Goal: Information Seeking & Learning: Learn about a topic

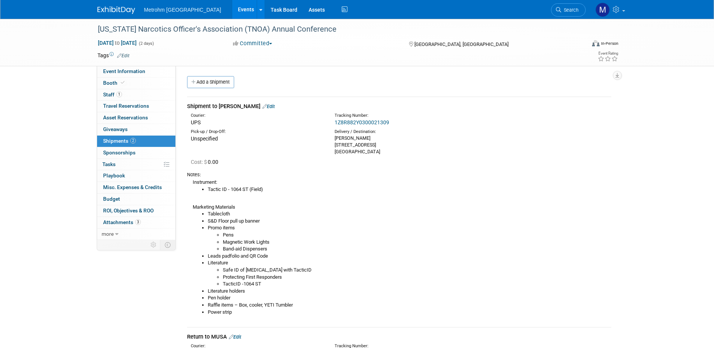
click at [104, 16] on div "Metrohm USA Events Add Event Bulk Upload Events Shareable Event Boards Recently…" at bounding box center [358, 9] width 520 height 19
click at [104, 13] on img at bounding box center [117, 10] width 38 height 8
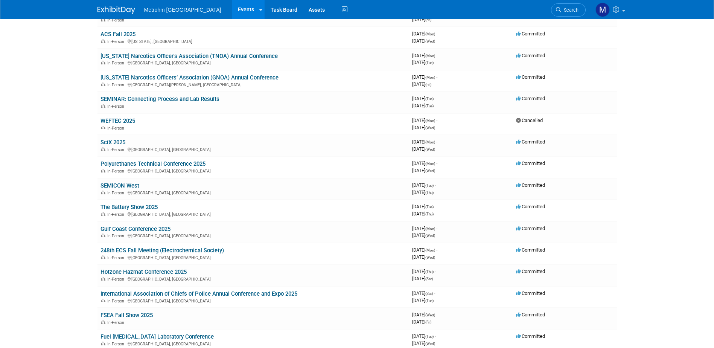
scroll to position [95, 0]
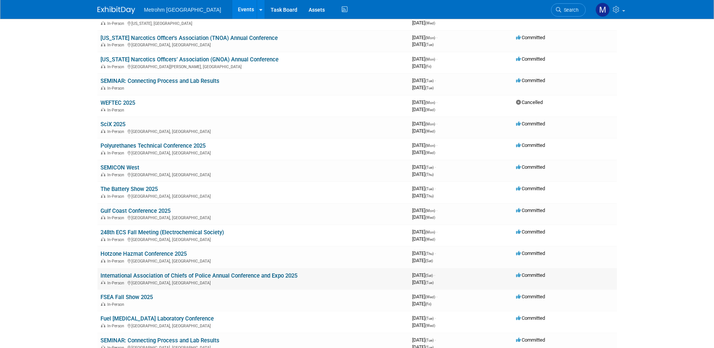
click at [137, 274] on link "International Association of Chiefs of Police Annual Conference and Expo 2025" at bounding box center [199, 275] width 197 height 7
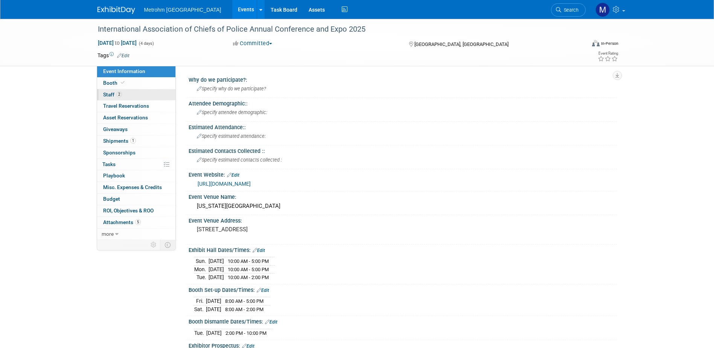
click at [153, 97] on link "2 Staff 2" at bounding box center [136, 94] width 78 height 11
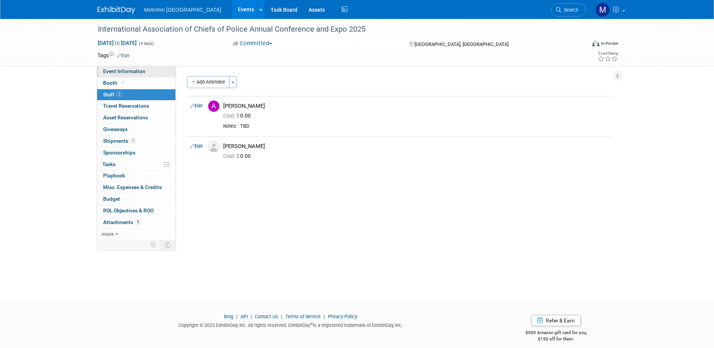
click at [109, 69] on span "Event Information" at bounding box center [124, 71] width 42 height 6
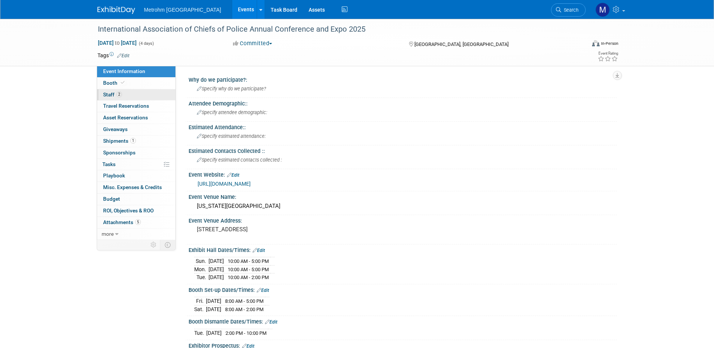
click at [126, 89] on link "2 Staff 2" at bounding box center [136, 94] width 78 height 11
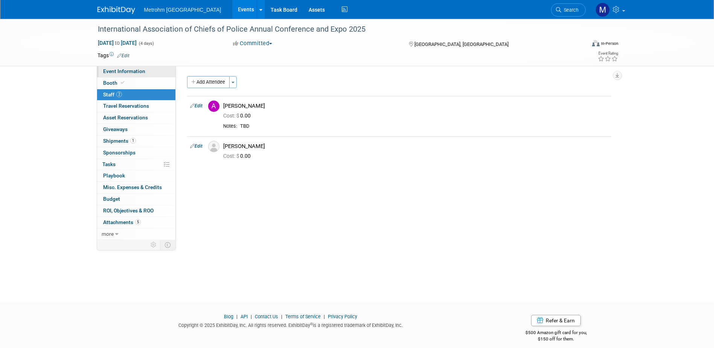
click at [139, 69] on span "Event Information" at bounding box center [124, 71] width 42 height 6
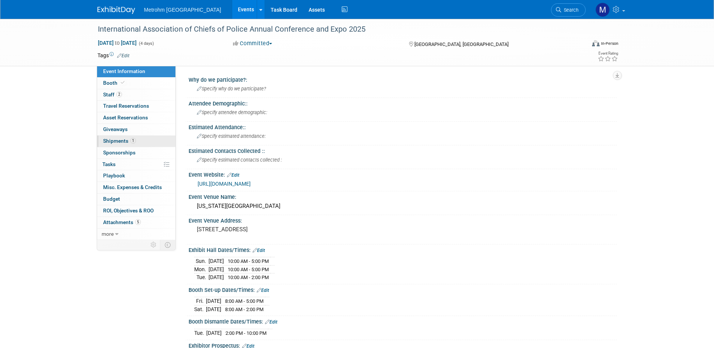
click at [107, 140] on span "Shipments 1" at bounding box center [119, 141] width 33 height 6
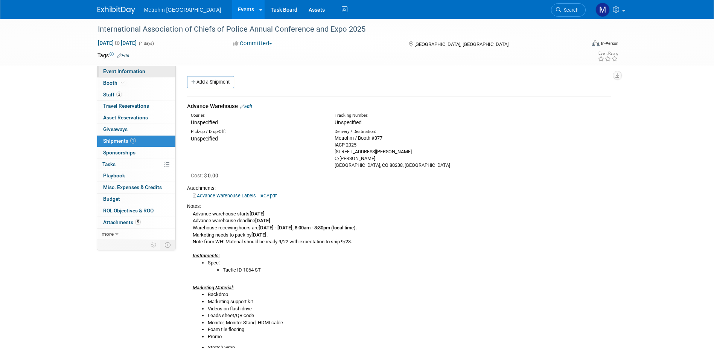
click at [121, 72] on span "Event Information" at bounding box center [124, 71] width 42 height 6
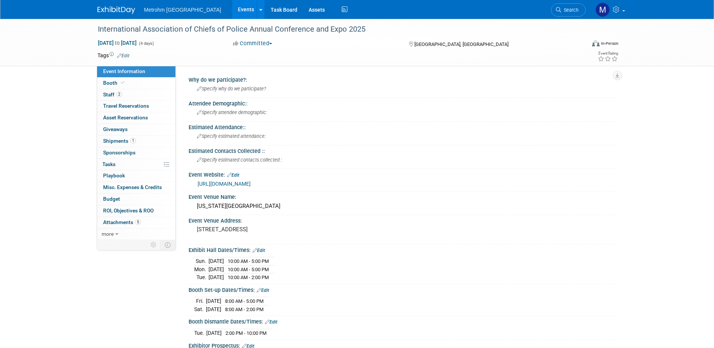
click at [251, 186] on link "https://www.theiacpconference.org/" at bounding box center [224, 184] width 53 height 6
click at [255, 207] on div "Colorado Convention Center" at bounding box center [402, 206] width 417 height 12
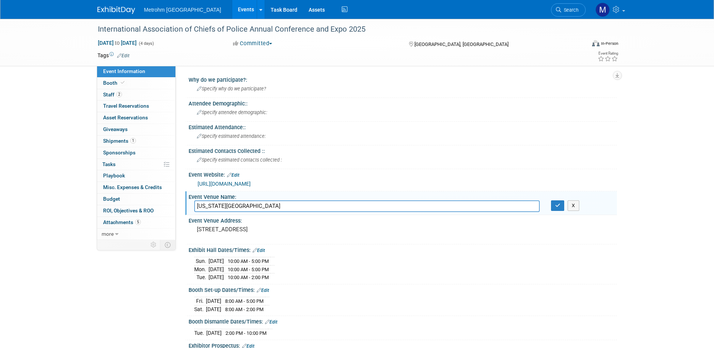
click at [255, 207] on input "Colorado Convention Center" at bounding box center [367, 206] width 346 height 12
click at [573, 205] on button "X" at bounding box center [574, 205] width 12 height 11
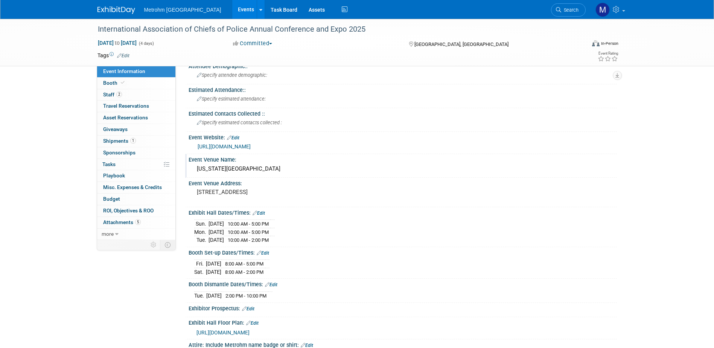
scroll to position [38, 0]
click at [128, 81] on link "Booth" at bounding box center [136, 83] width 78 height 11
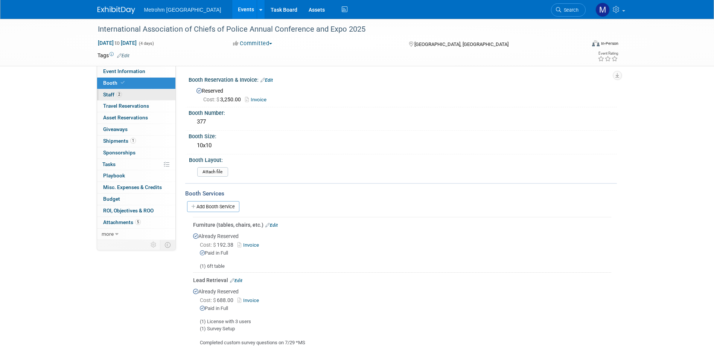
click at [124, 90] on link "2 Staff 2" at bounding box center [136, 94] width 78 height 11
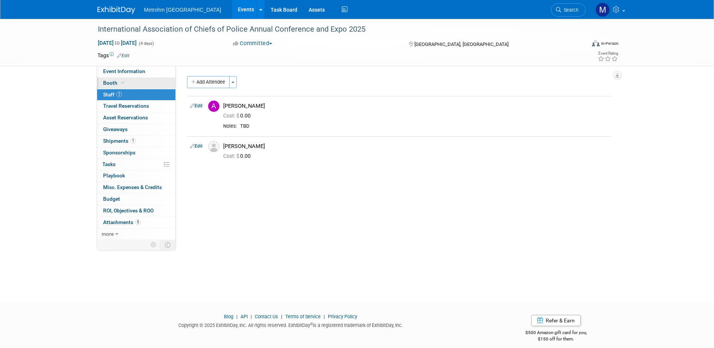
click at [154, 78] on link "Booth" at bounding box center [136, 83] width 78 height 11
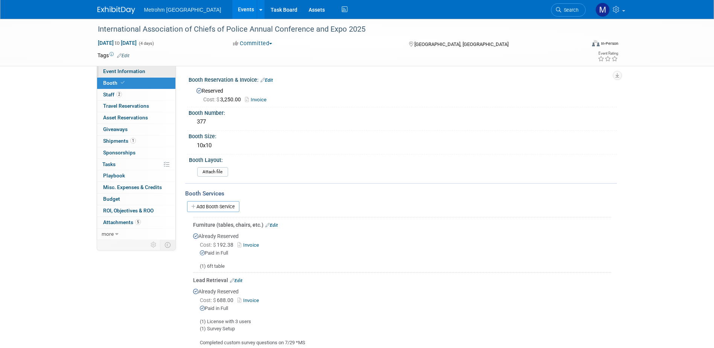
click at [153, 76] on link "Event Information" at bounding box center [136, 71] width 78 height 11
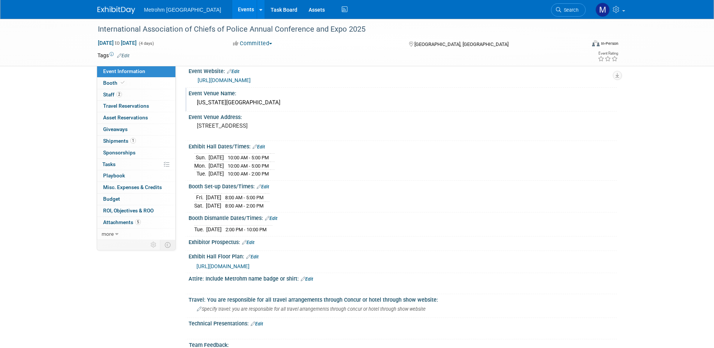
scroll to position [113, 0]
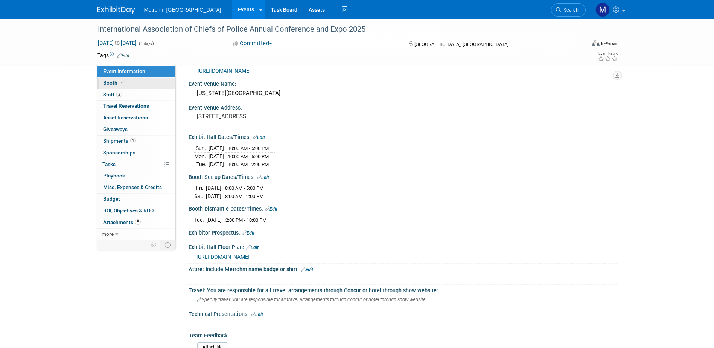
click at [157, 81] on link "Booth" at bounding box center [136, 83] width 78 height 11
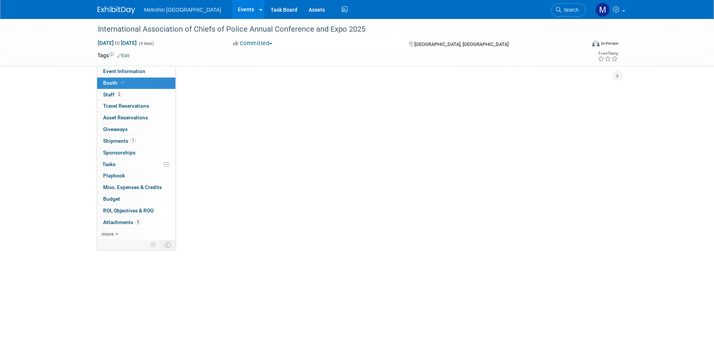
scroll to position [0, 0]
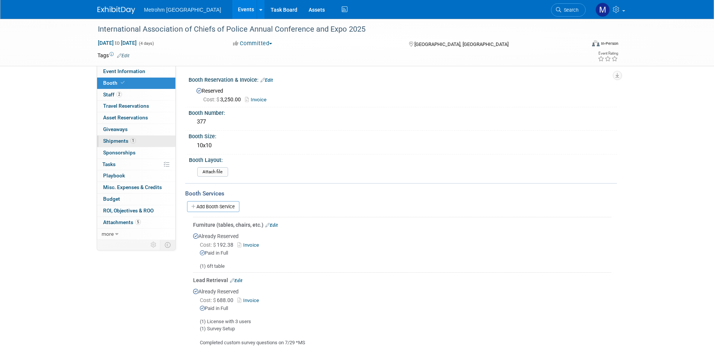
click at [163, 140] on link "1 Shipments 1" at bounding box center [136, 141] width 78 height 11
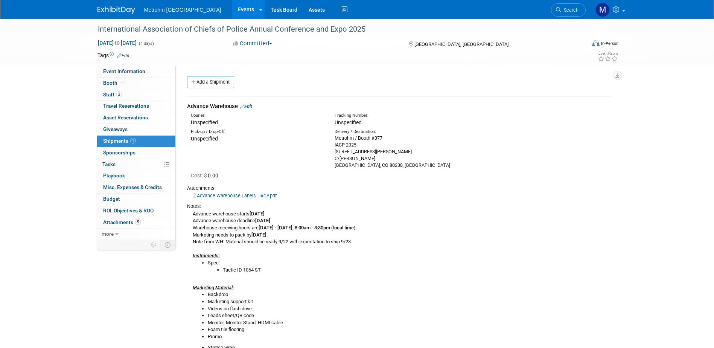
scroll to position [38, 0]
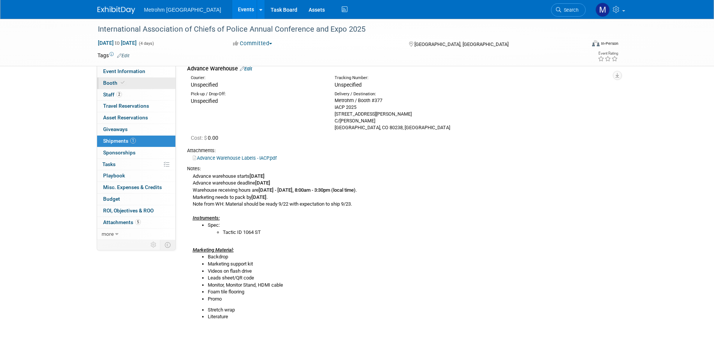
click at [140, 81] on link "Booth" at bounding box center [136, 83] width 78 height 11
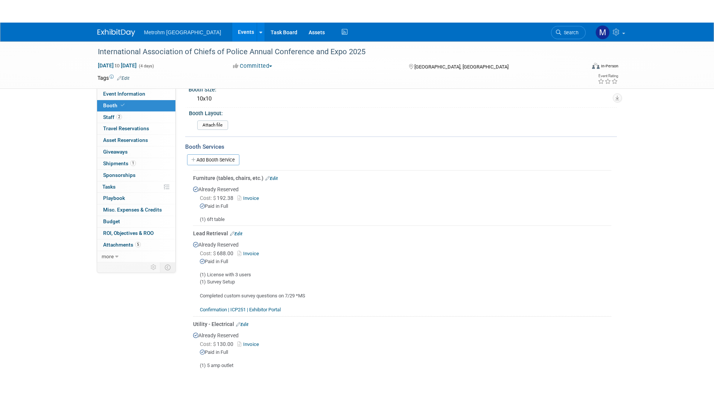
scroll to position [0, 0]
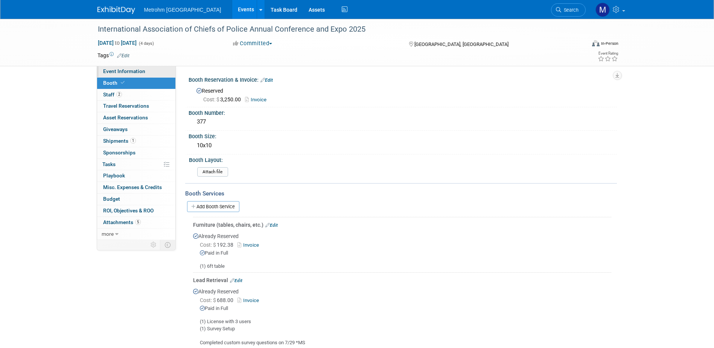
click at [134, 75] on link "Event Information" at bounding box center [136, 71] width 78 height 11
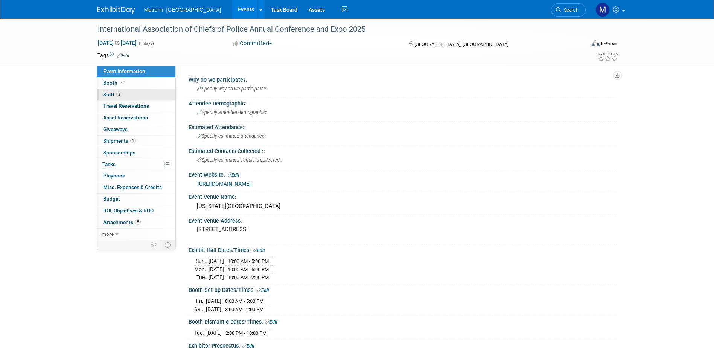
click at [137, 92] on link "2 Staff 2" at bounding box center [136, 94] width 78 height 11
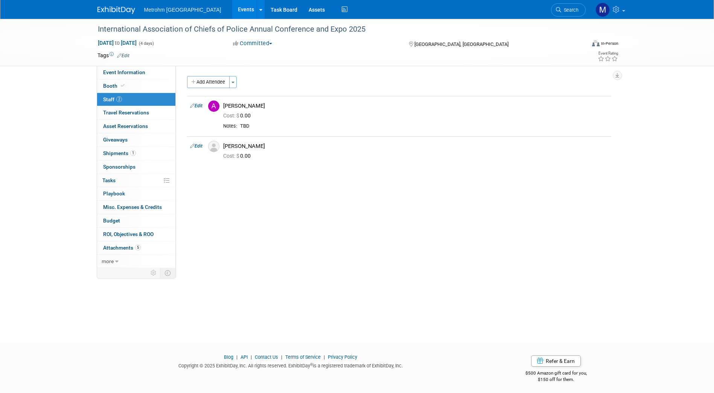
click at [117, 13] on img at bounding box center [117, 10] width 38 height 8
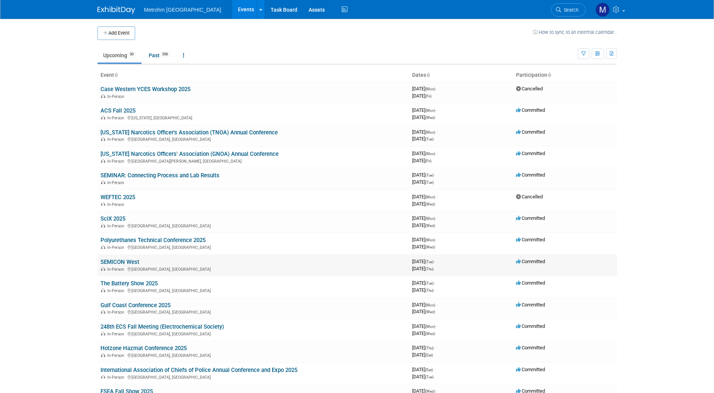
click at [127, 260] on link "SEMICON West" at bounding box center [120, 262] width 39 height 7
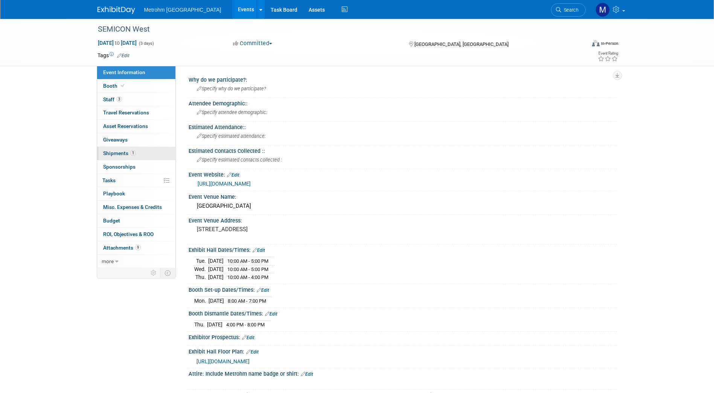
click at [122, 159] on link "1 Shipments 1" at bounding box center [136, 153] width 78 height 13
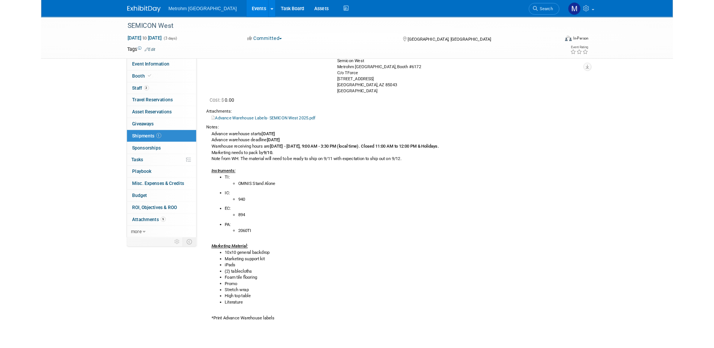
scroll to position [76, 0]
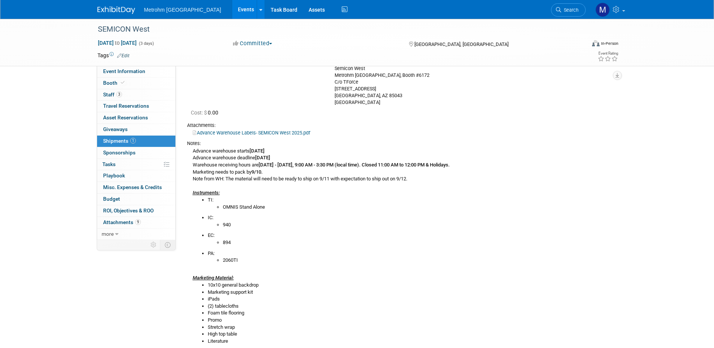
click at [107, 8] on img at bounding box center [117, 10] width 38 height 8
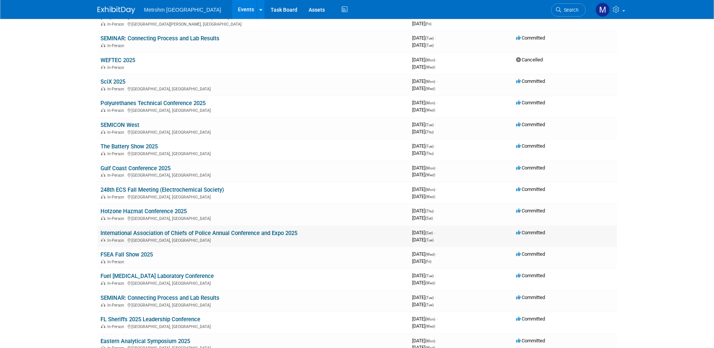
scroll to position [151, 0]
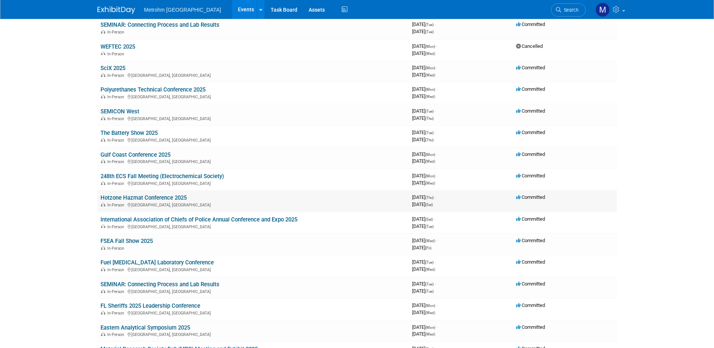
click at [140, 199] on link "Hotzone Hazmat Conference 2025" at bounding box center [144, 197] width 86 height 7
click at [151, 220] on link "International Association of Chiefs of Police Annual Conference and Expo 2025" at bounding box center [199, 219] width 197 height 7
click at [137, 197] on link "Hotzone Hazmat Conference 2025" at bounding box center [144, 197] width 86 height 7
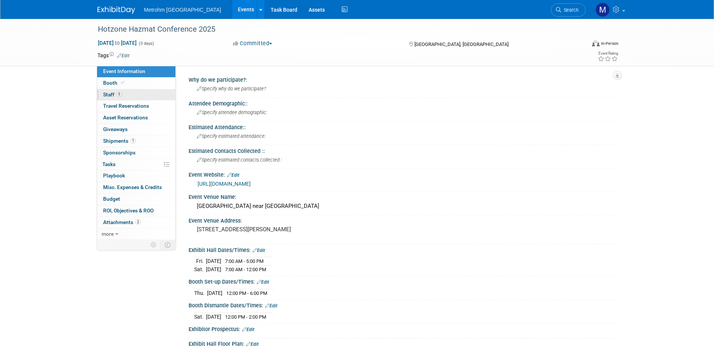
click at [106, 95] on span "Staff 1" at bounding box center [112, 94] width 19 height 6
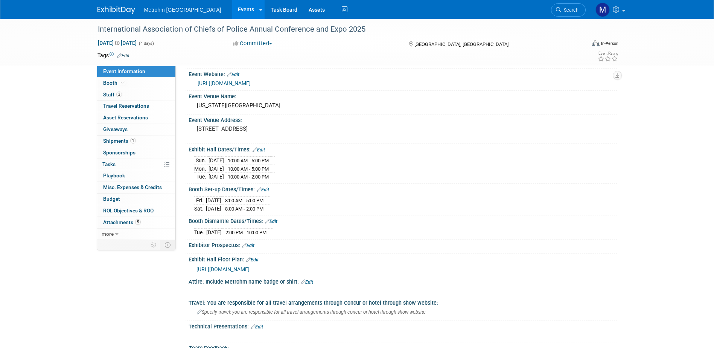
scroll to position [113, 0]
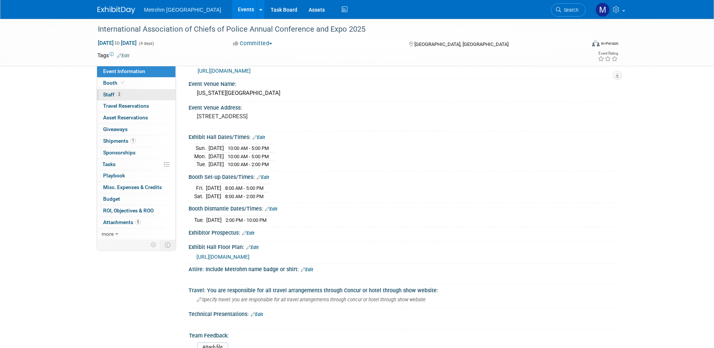
click at [127, 97] on link "2 Staff 2" at bounding box center [136, 94] width 78 height 11
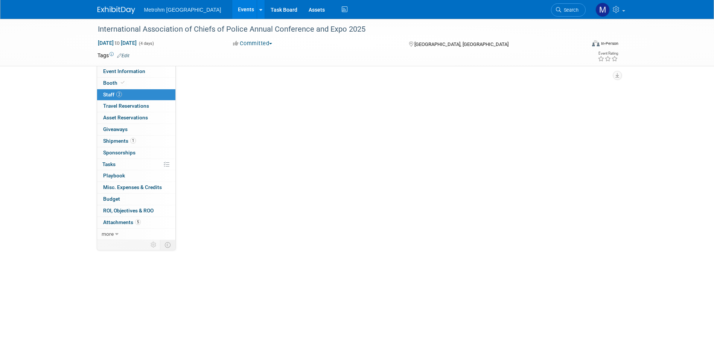
scroll to position [0, 0]
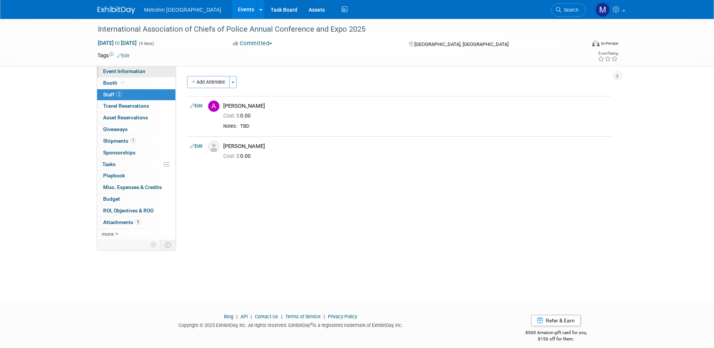
click at [151, 70] on link "Event Information" at bounding box center [136, 71] width 78 height 11
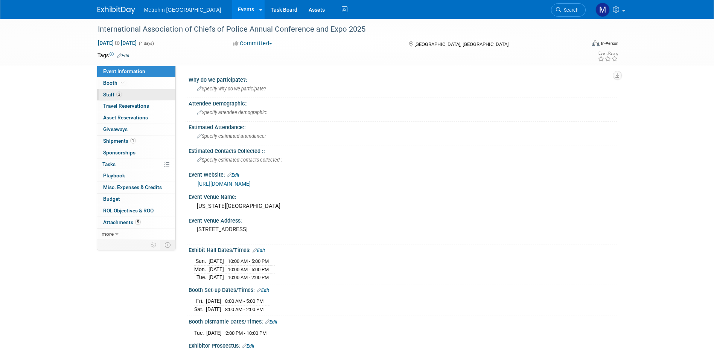
click at [151, 100] on link "2 Staff 2" at bounding box center [136, 94] width 78 height 11
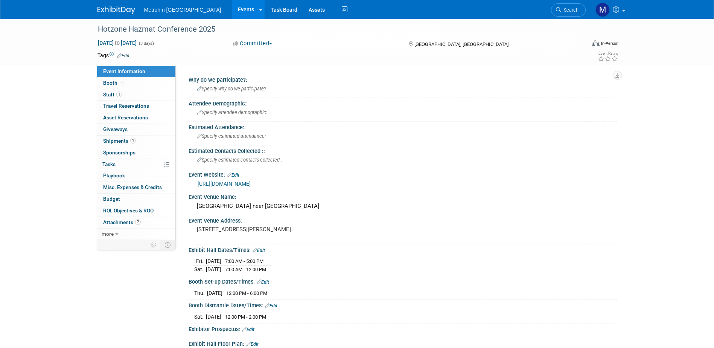
click at [114, 12] on img at bounding box center [117, 10] width 38 height 8
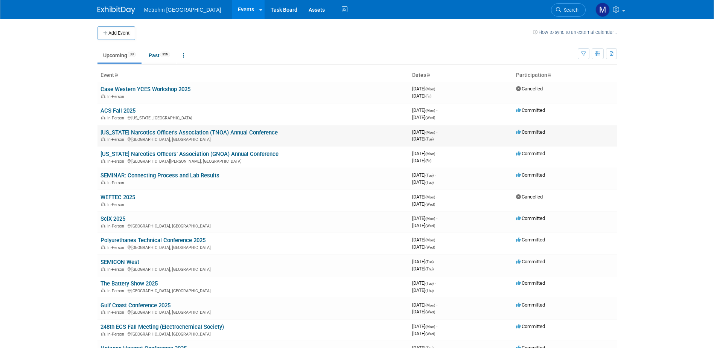
click at [116, 131] on link "[US_STATE] Narcotics Officer's Association (TNOA) Annual Conference" at bounding box center [189, 132] width 177 height 7
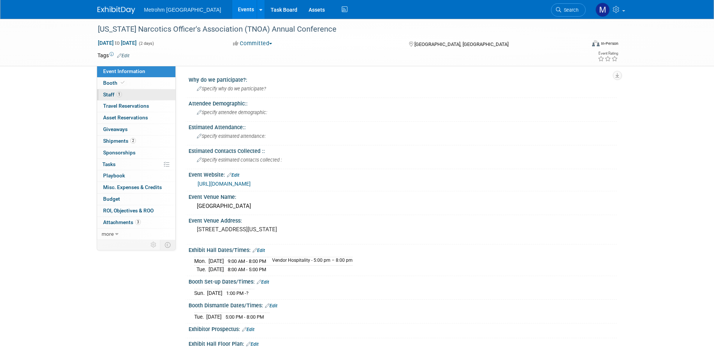
click at [134, 99] on link "1 Staff 1" at bounding box center [136, 94] width 78 height 11
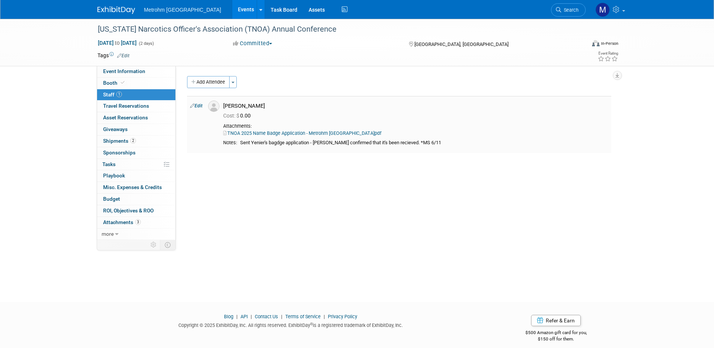
click at [271, 134] on link "TNOA 2025 Name Badge Application - Metrohm USA.pdf" at bounding box center [302, 133] width 158 height 6
click at [111, 6] on img at bounding box center [117, 10] width 38 height 8
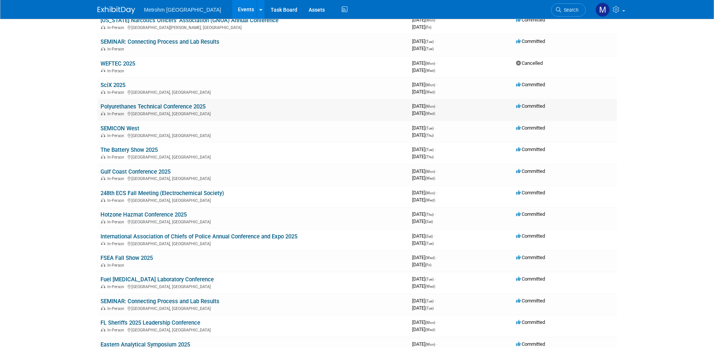
scroll to position [151, 0]
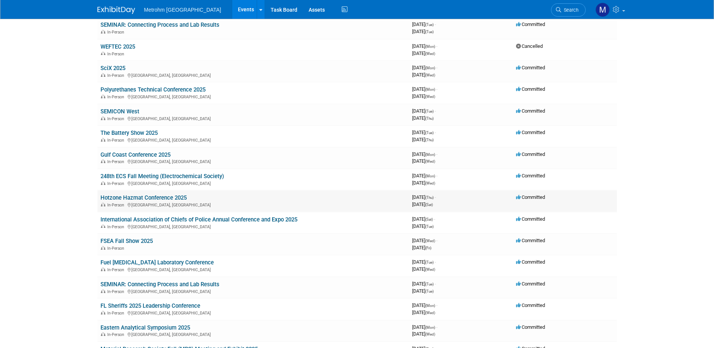
click at [146, 199] on link "Hotzone Hazmat Conference 2025" at bounding box center [144, 197] width 86 height 7
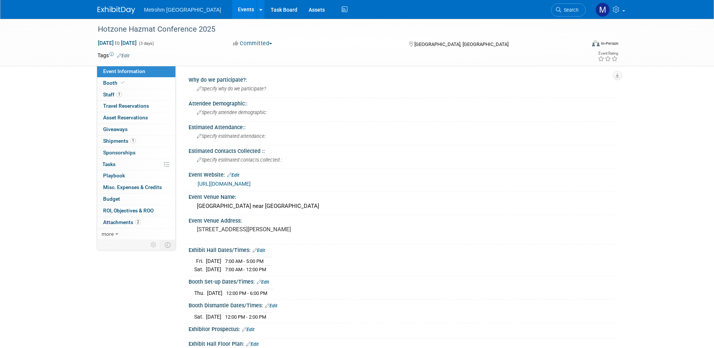
click at [239, 181] on link "https://hotzone.org/" at bounding box center [224, 184] width 53 height 6
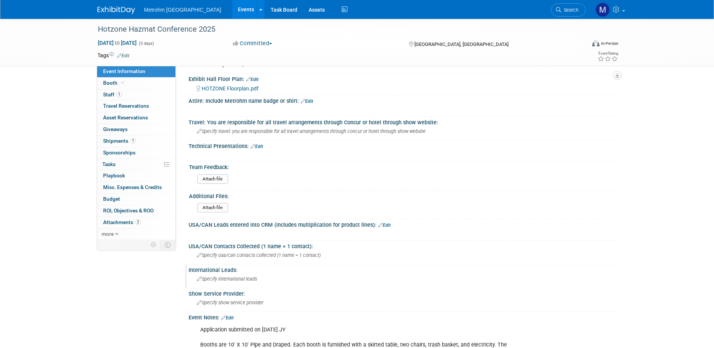
scroll to position [339, 0]
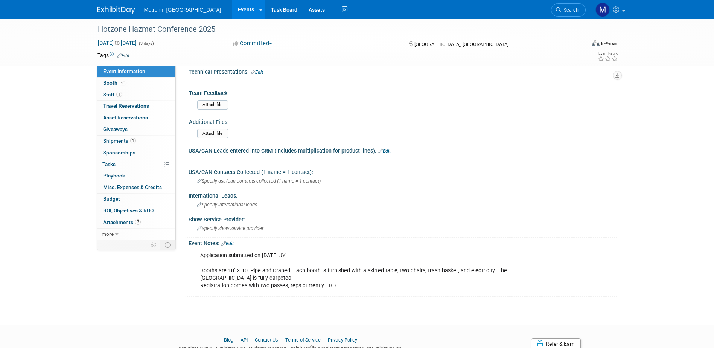
click at [125, 6] on link at bounding box center [121, 6] width 47 height 6
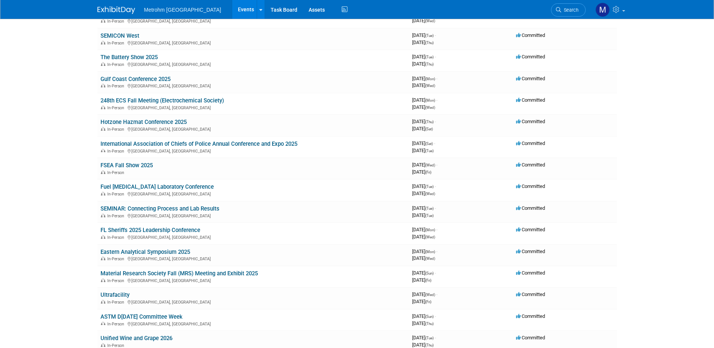
scroll to position [226, 0]
click at [122, 141] on link "International Association of Chiefs of Police Annual Conference and Expo 2025" at bounding box center [199, 144] width 197 height 7
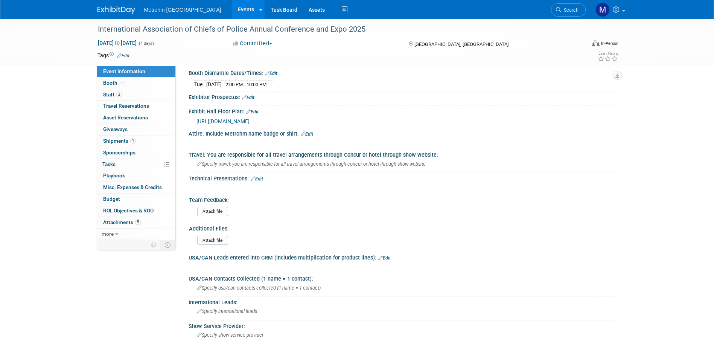
scroll to position [248, 0]
click at [116, 14] on img at bounding box center [117, 10] width 38 height 8
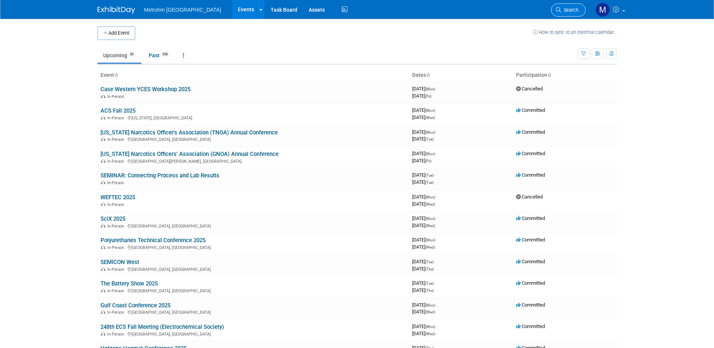
click at [578, 5] on link "Search" at bounding box center [568, 9] width 35 height 13
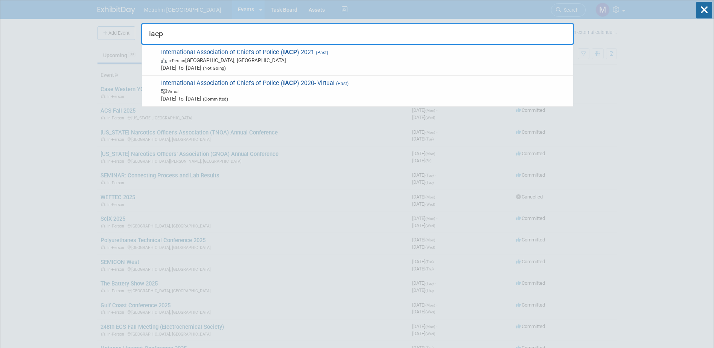
click at [210, 36] on input "iacp" at bounding box center [357, 34] width 433 height 22
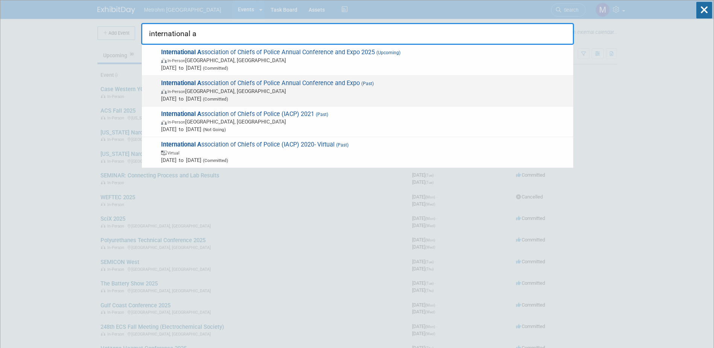
type input "international a"
click at [270, 92] on span "In-Person [GEOGRAPHIC_DATA], [GEOGRAPHIC_DATA]" at bounding box center [365, 91] width 409 height 8
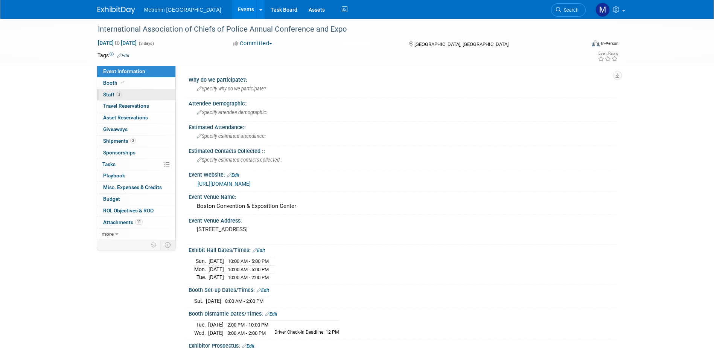
click at [124, 94] on link "3 Staff 3" at bounding box center [136, 94] width 78 height 11
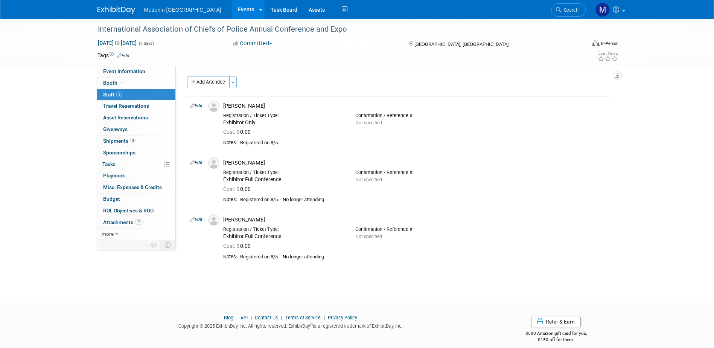
click at [111, 10] on img at bounding box center [117, 10] width 38 height 8
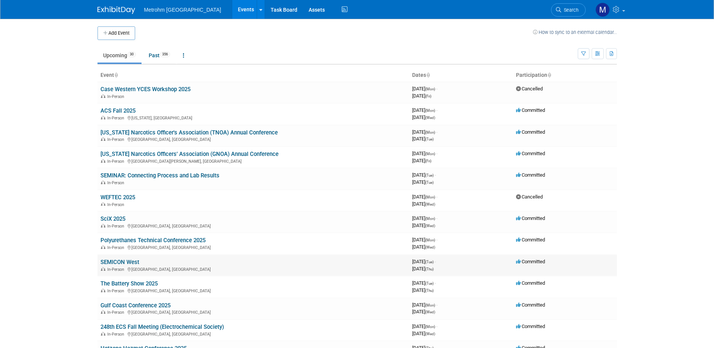
click at [129, 260] on link "SEMICON West" at bounding box center [120, 262] width 39 height 7
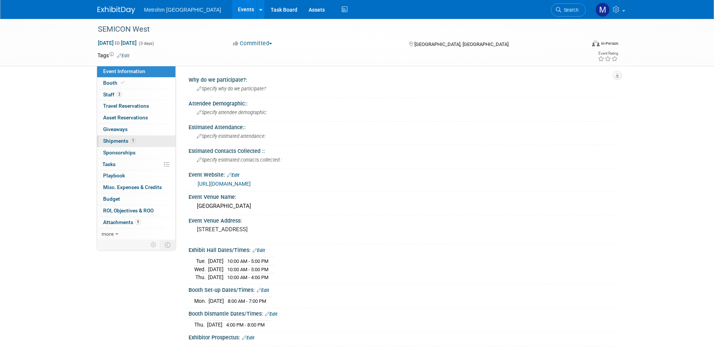
click at [143, 139] on link "1 Shipments 1" at bounding box center [136, 141] width 78 height 11
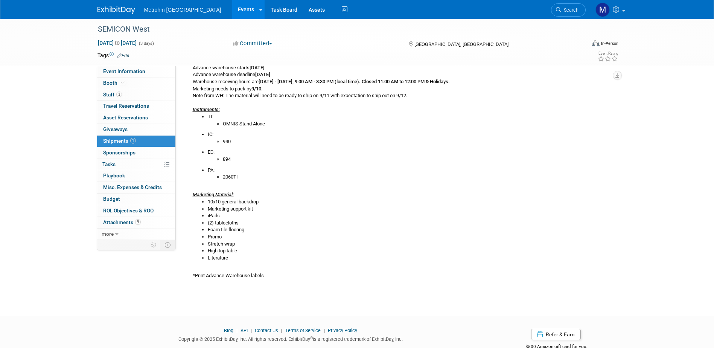
scroll to position [143, 0]
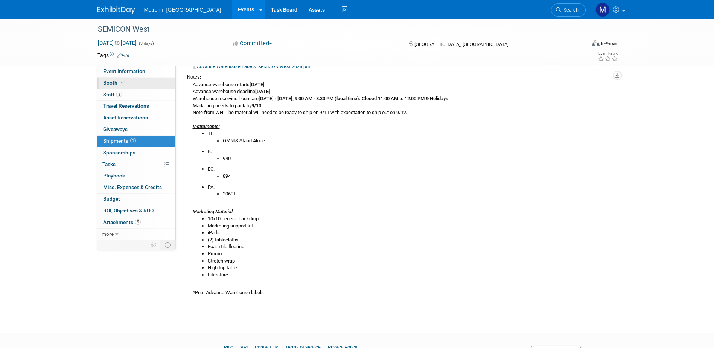
click at [116, 82] on span "Booth" at bounding box center [114, 83] width 23 height 6
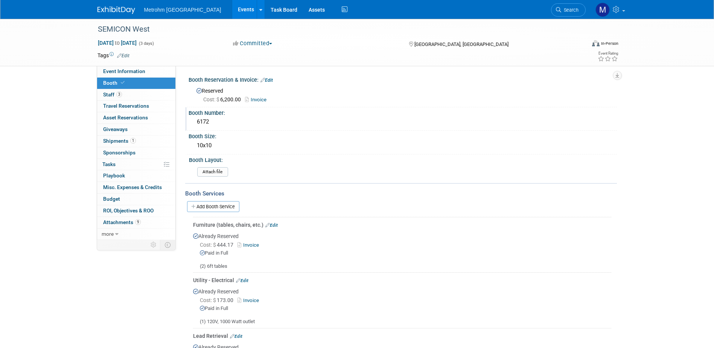
click at [215, 123] on div "6172" at bounding box center [402, 122] width 417 height 12
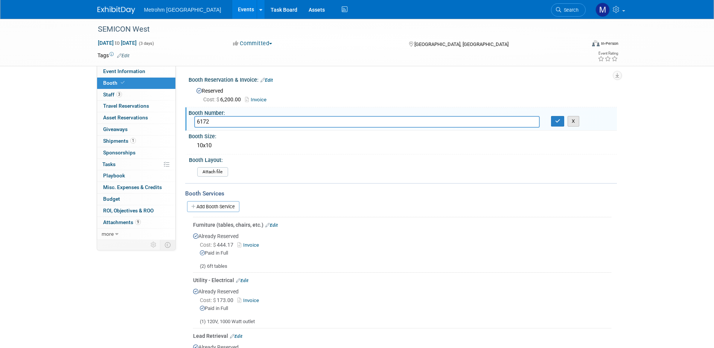
click at [579, 122] on button "X" at bounding box center [574, 121] width 12 height 11
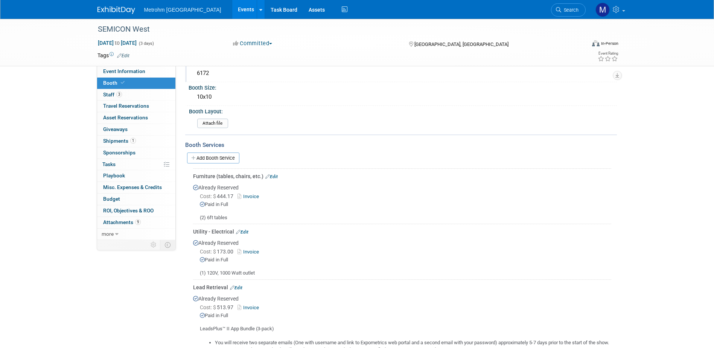
scroll to position [113, 0]
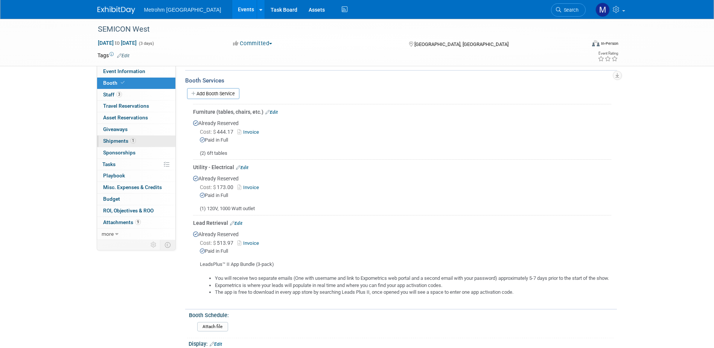
click at [133, 143] on span "1" at bounding box center [133, 141] width 6 height 6
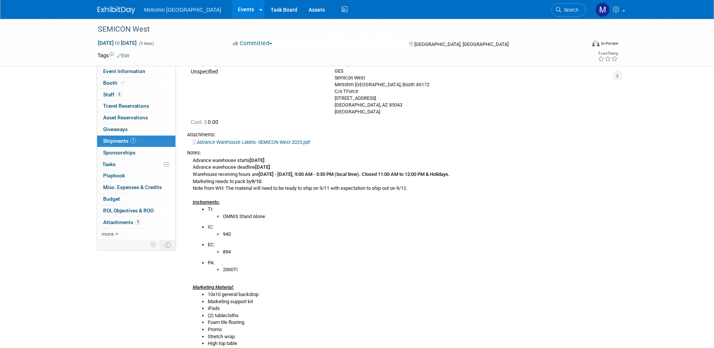
scroll to position [75, 0]
